Goal: Check status: Check status

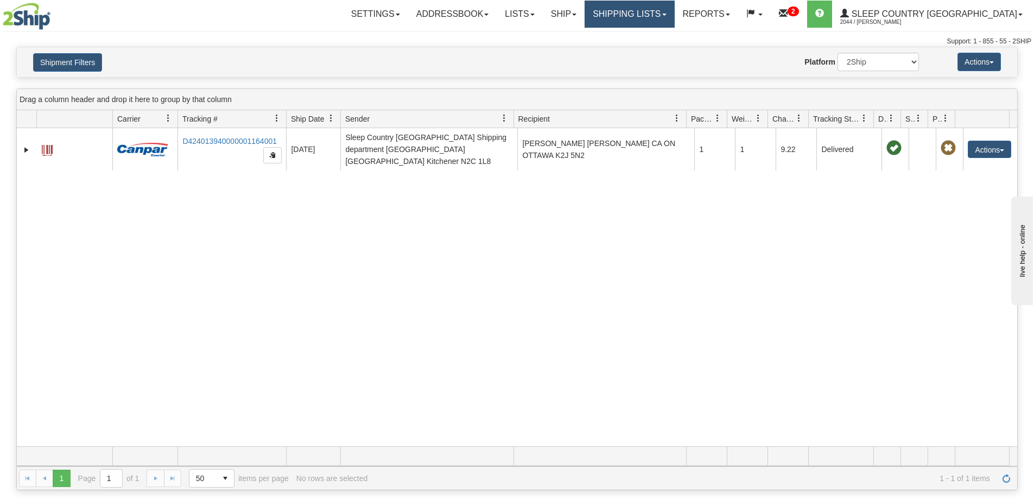
click at [674, 15] on link "Shipping lists" at bounding box center [630, 14] width 90 height 27
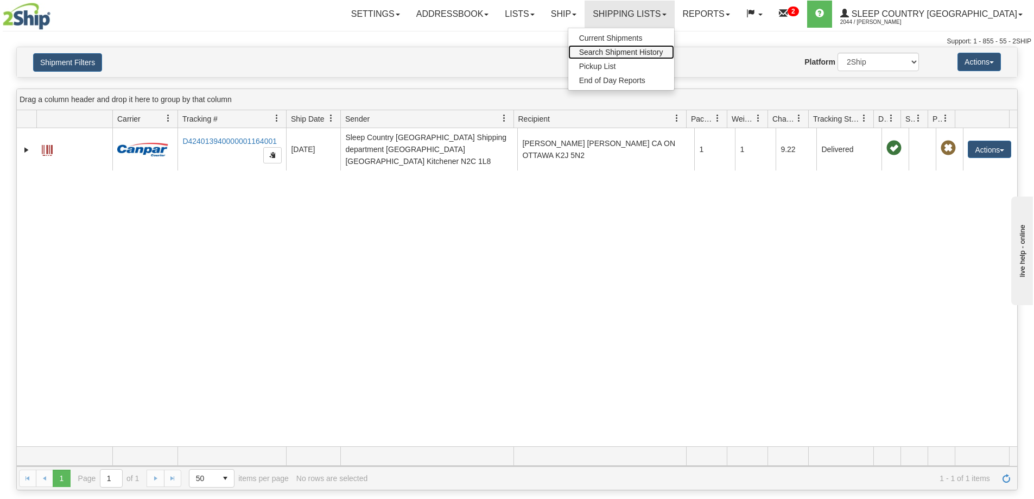
click at [663, 48] on span "Search Shipment History" at bounding box center [621, 52] width 84 height 9
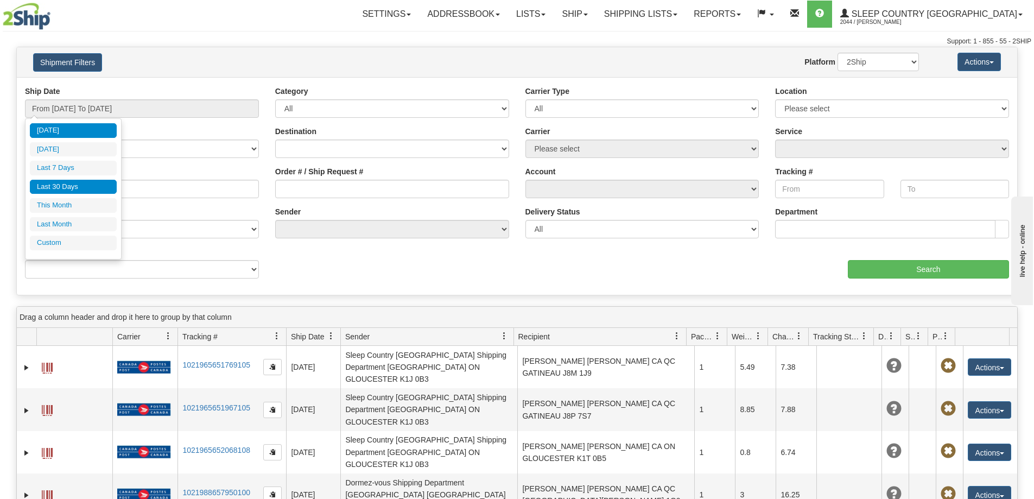
click at [52, 191] on li "Last 30 Days" at bounding box center [73, 187] width 87 height 15
type input "From [DATE] To [DATE]"
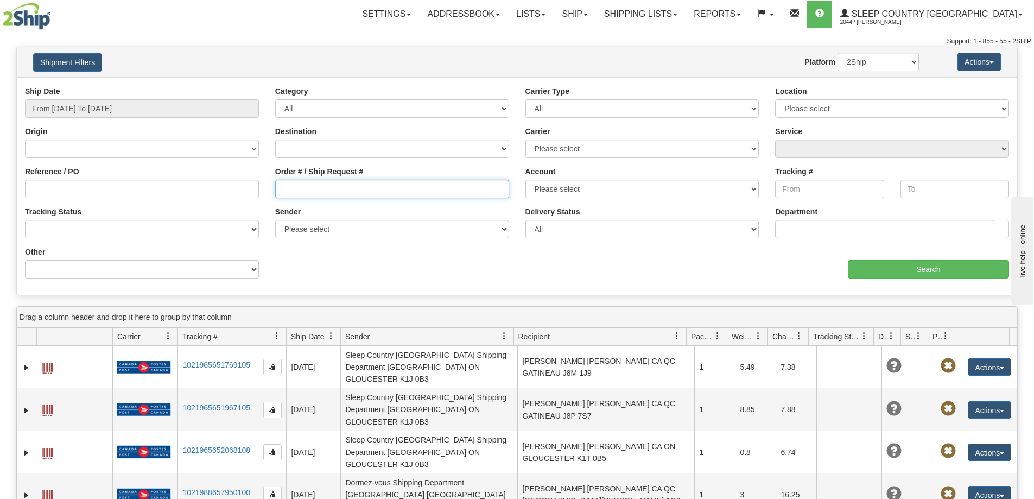
click at [275, 193] on input "Order # / Ship Request #" at bounding box center [392, 189] width 234 height 18
paste input "9002H994842"
type input "9002H994842"
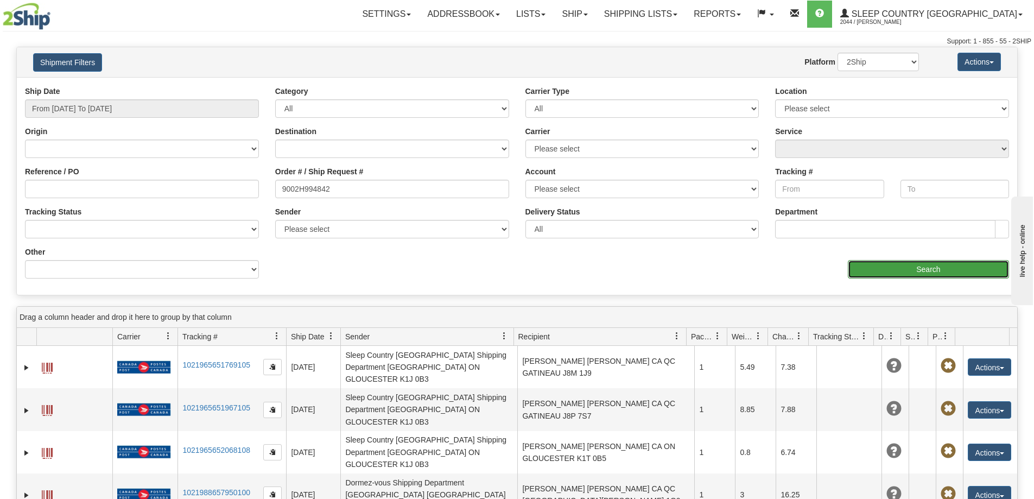
click at [916, 266] on input "Search" at bounding box center [928, 269] width 161 height 18
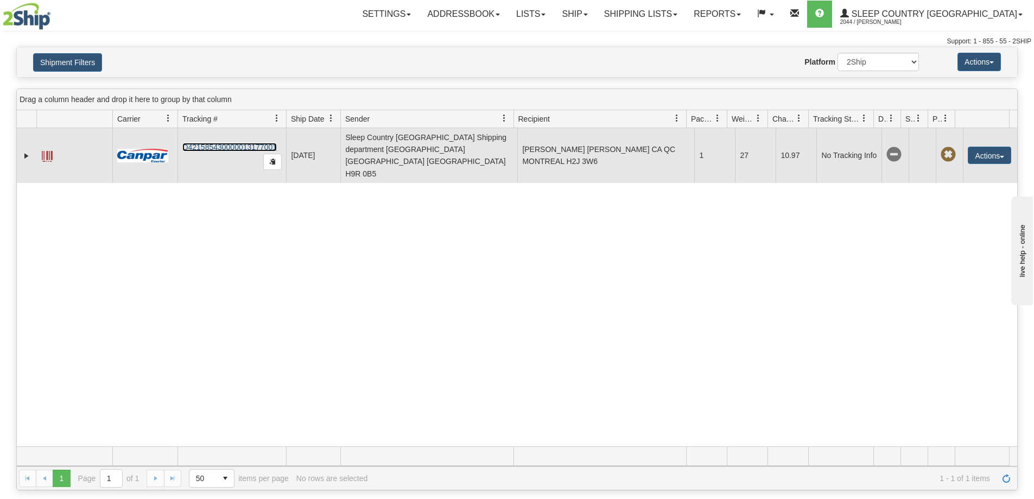
click at [216, 143] on link "D421585430000013177001" at bounding box center [229, 147] width 94 height 9
